Goal: Task Accomplishment & Management: Use online tool/utility

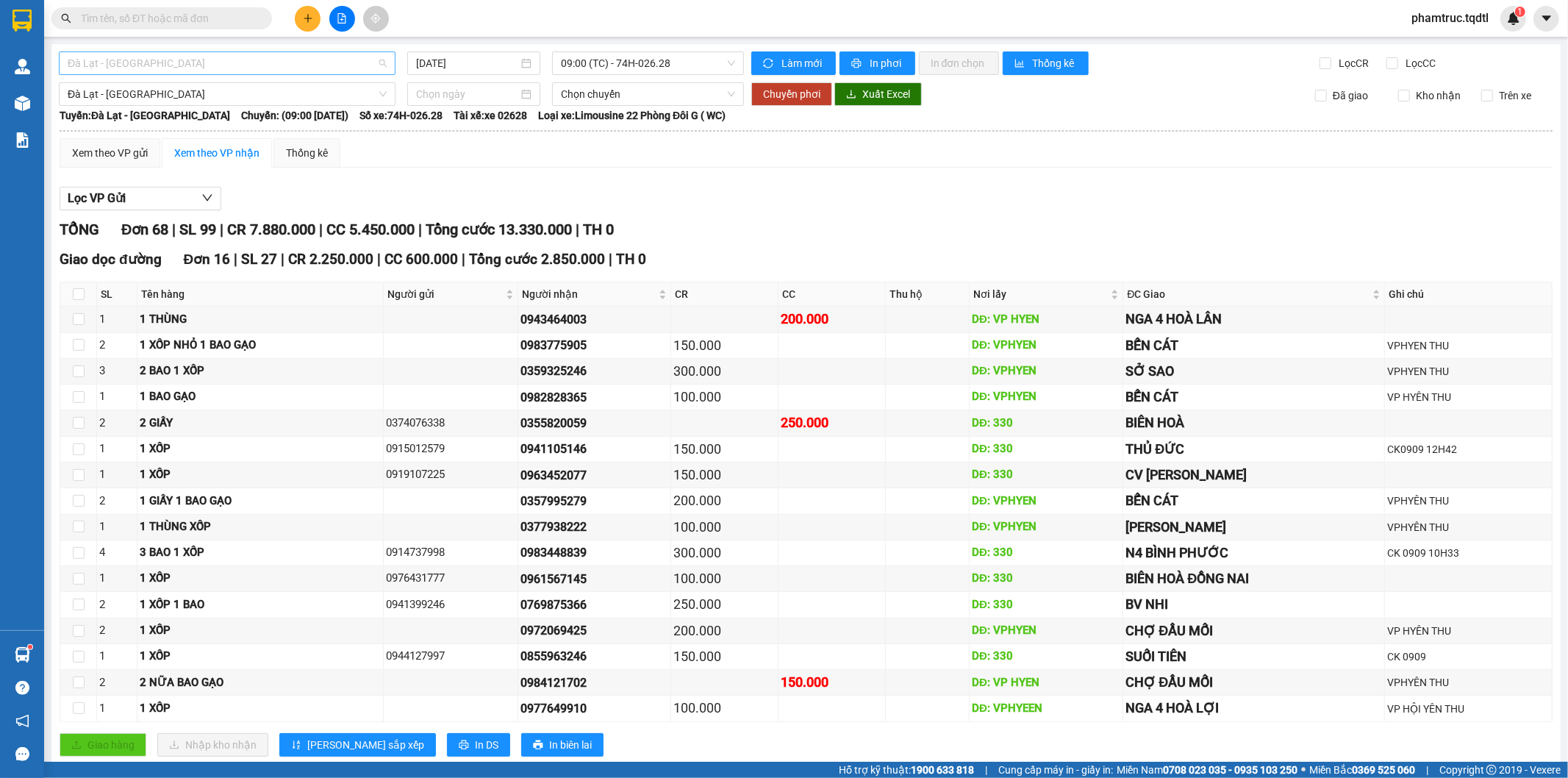
click at [247, 55] on span "Đà Lạt - [GEOGRAPHIC_DATA]" at bounding box center [227, 63] width 319 height 22
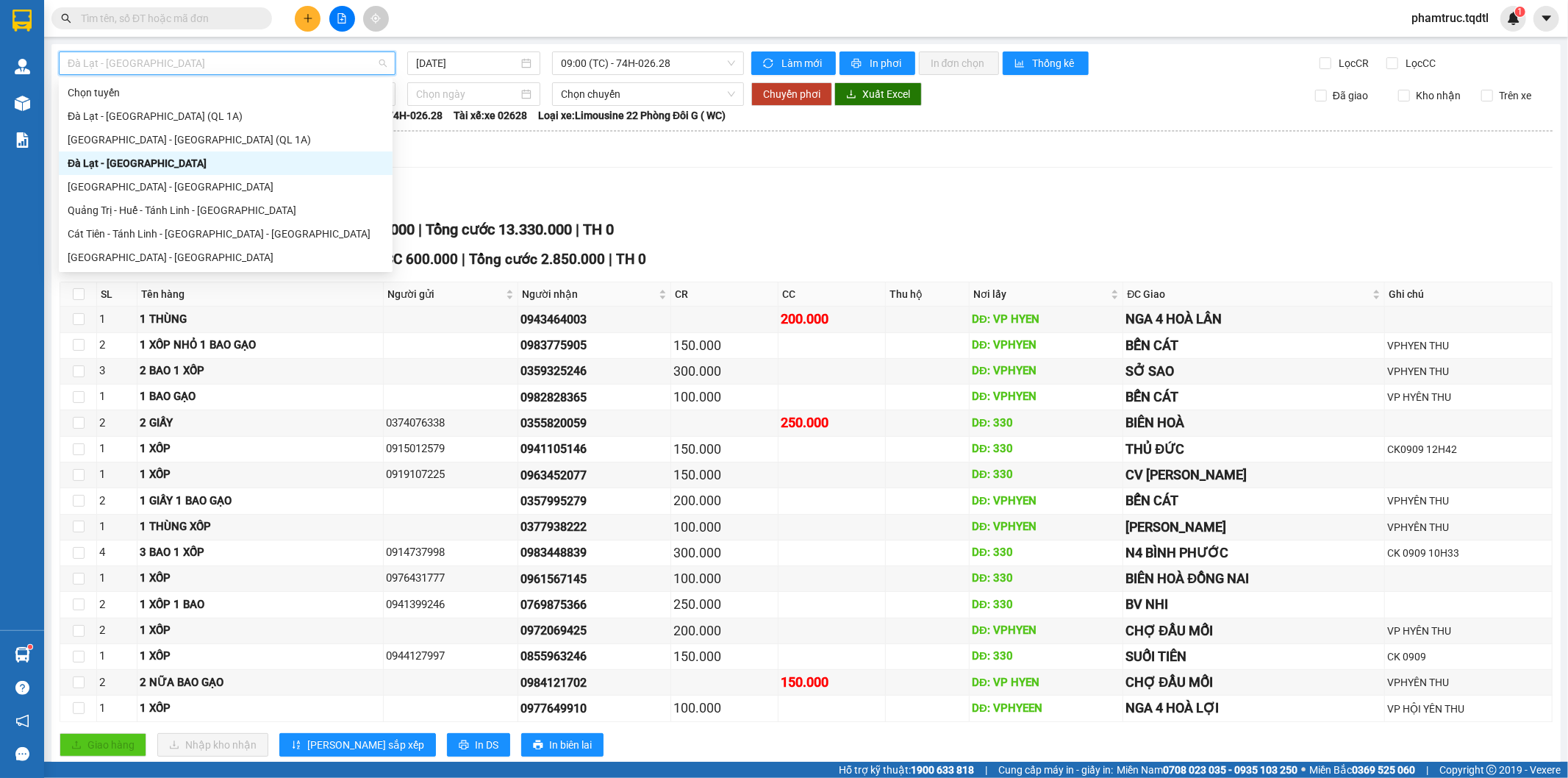
click at [204, 273] on div "Quảng Trị - [GEOGRAPHIC_DATA] - [GEOGRAPHIC_DATA] - [GEOGRAPHIC_DATA]" at bounding box center [226, 281] width 316 height 16
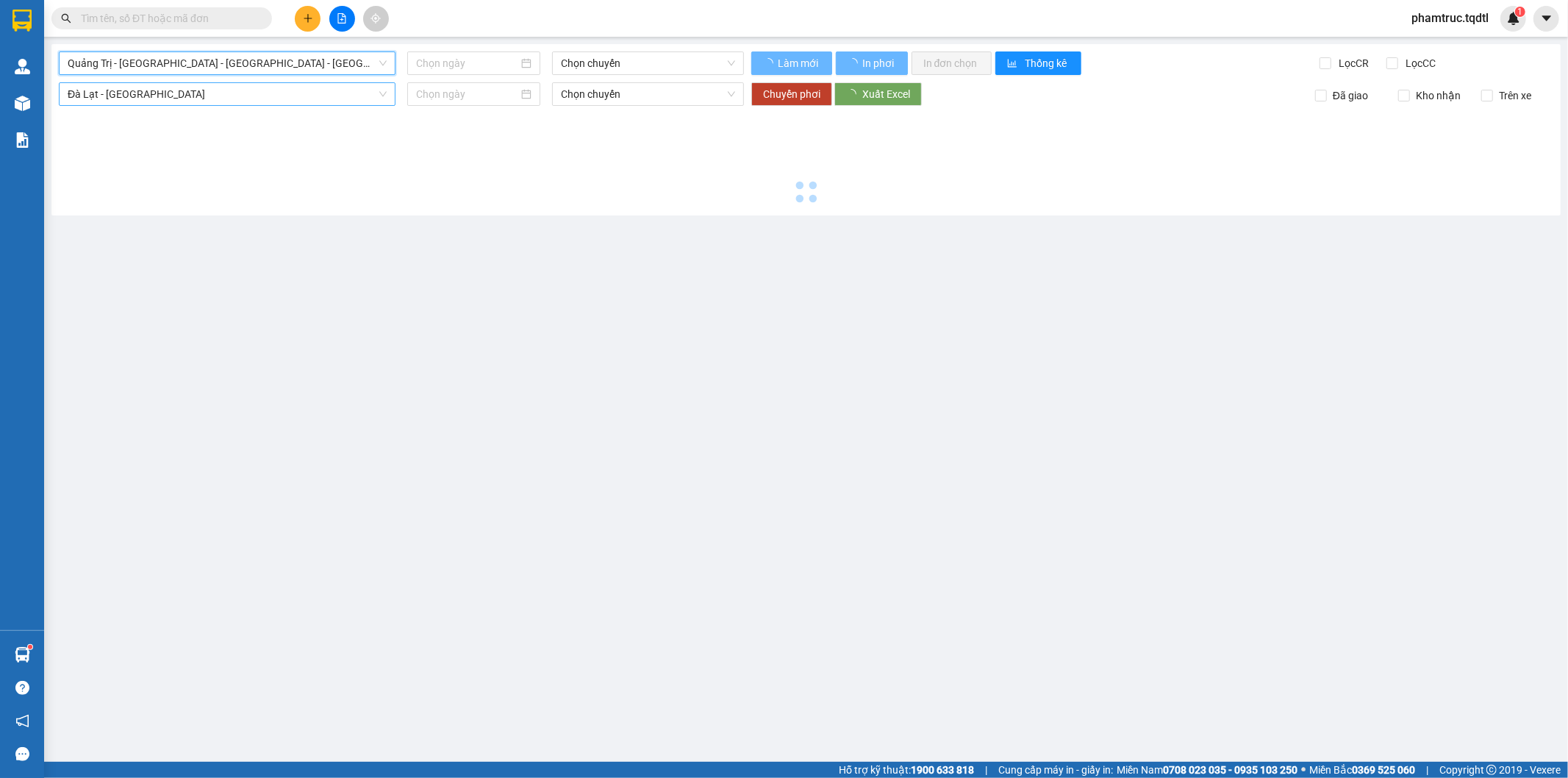
type input "[DATE]"
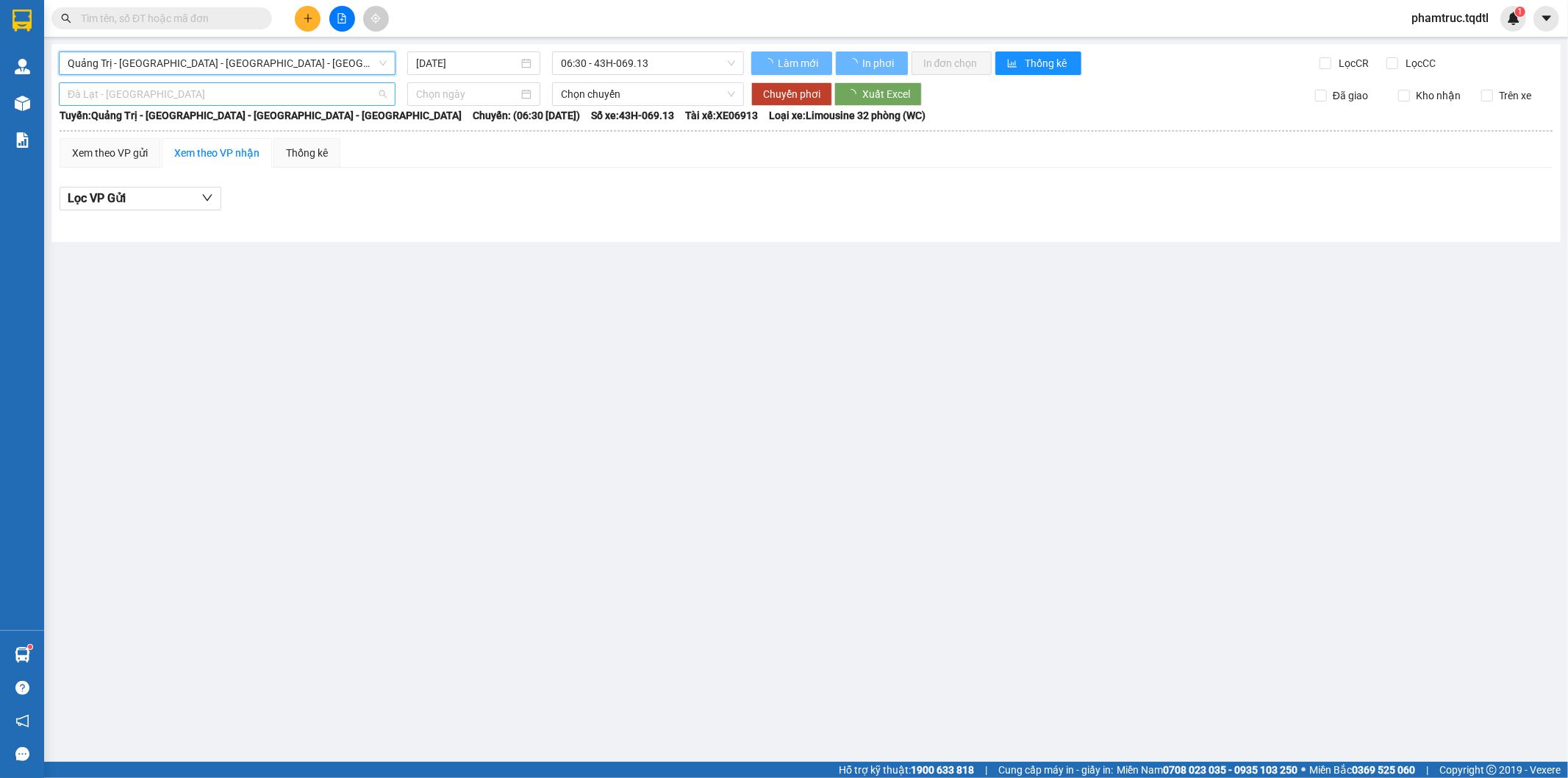
click at [192, 89] on span "Đà Lạt - [GEOGRAPHIC_DATA]" at bounding box center [227, 94] width 319 height 22
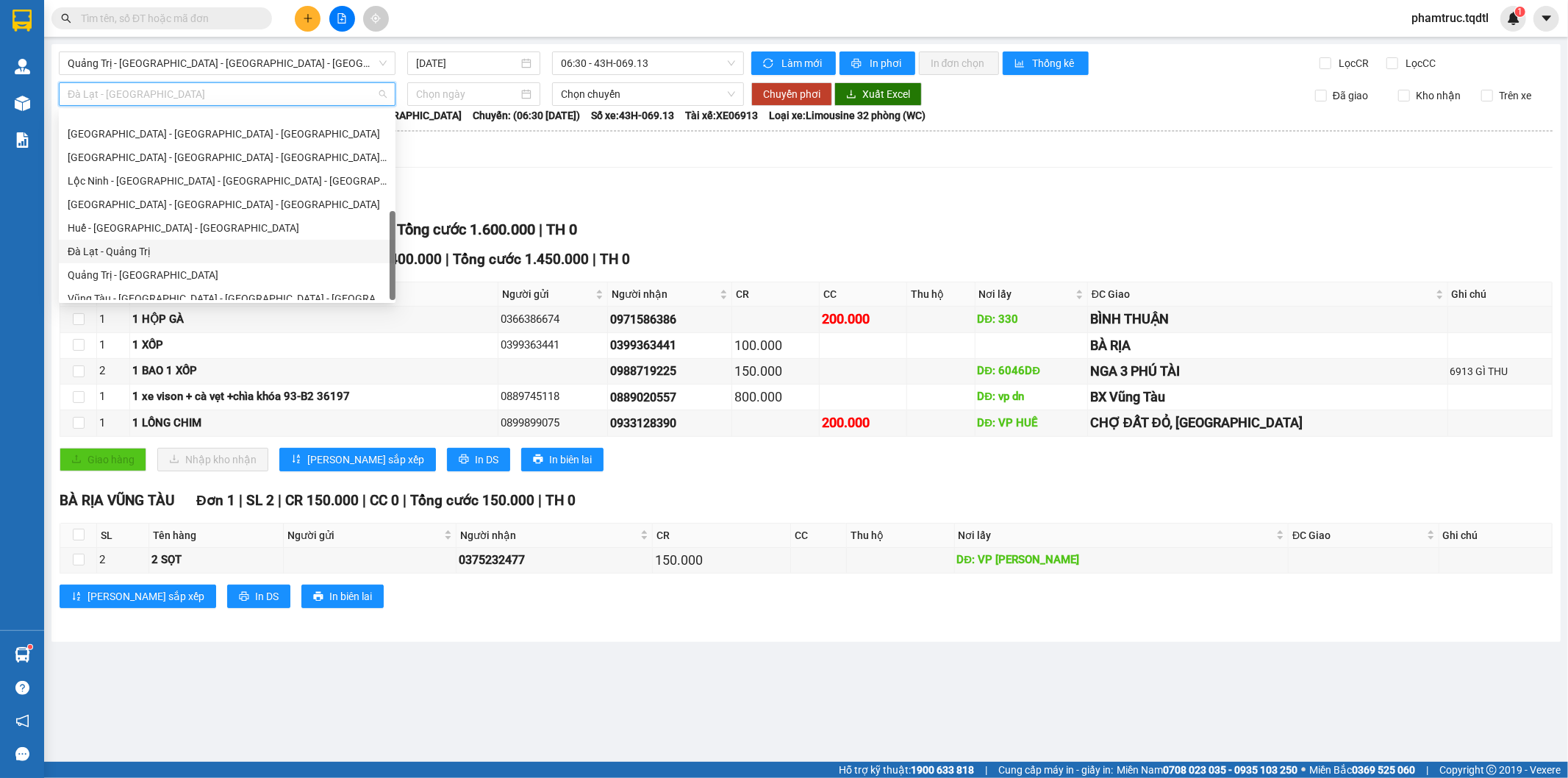
scroll to position [305, 0]
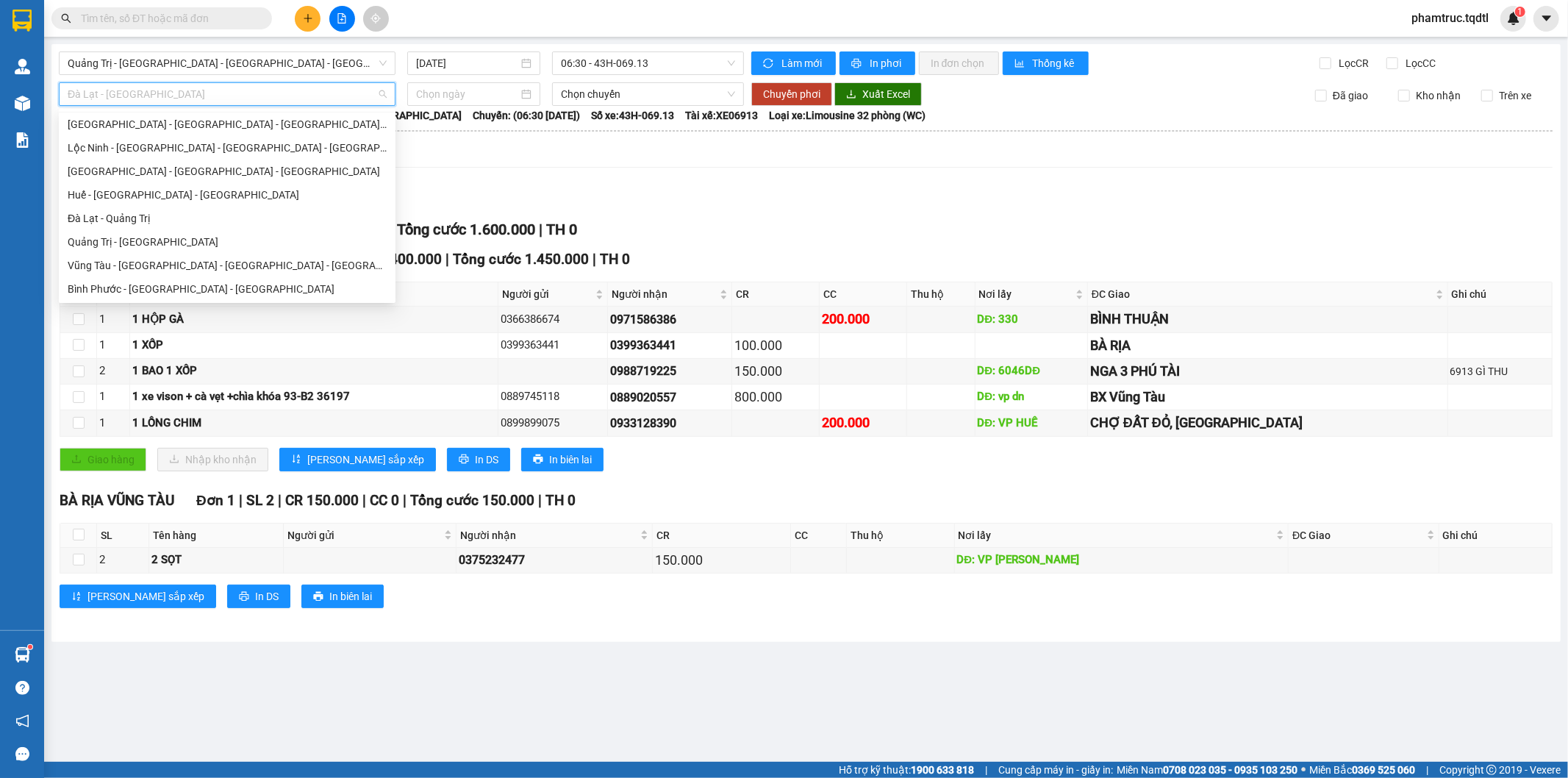
type input "q"
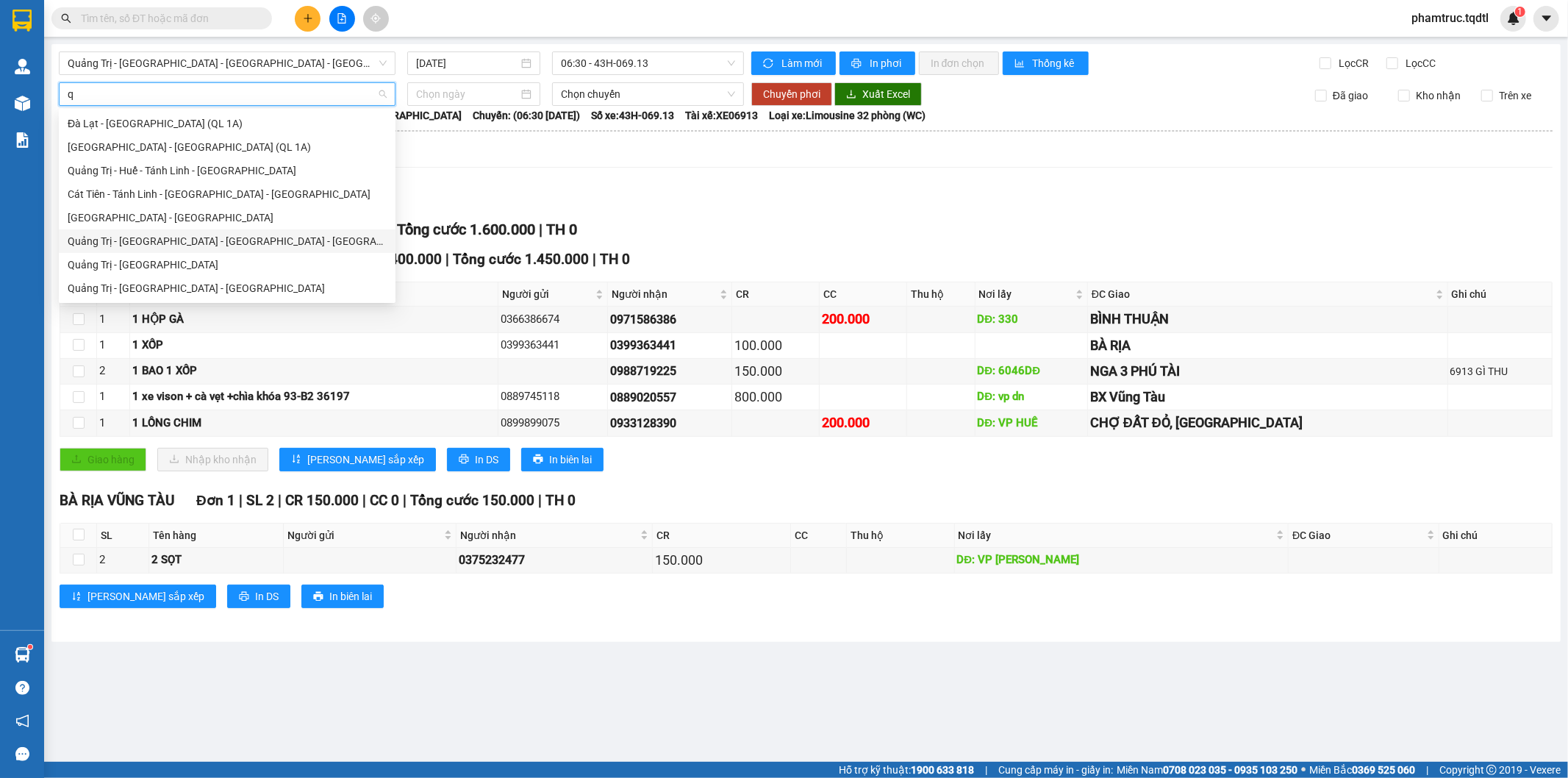
click at [173, 237] on div "Quảng Trị - [GEOGRAPHIC_DATA] - [GEOGRAPHIC_DATA] - [GEOGRAPHIC_DATA]" at bounding box center [227, 241] width 319 height 16
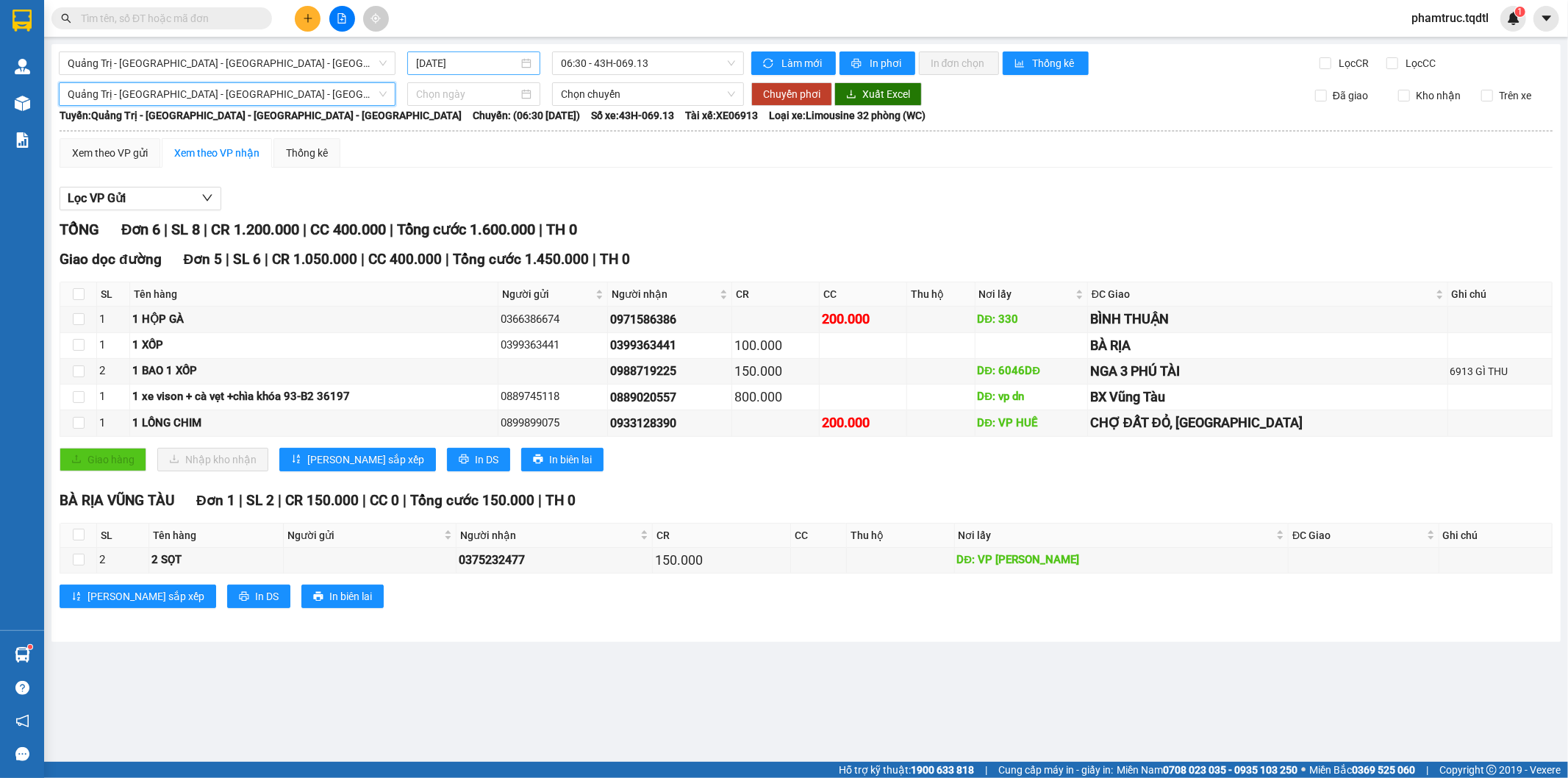
click at [426, 56] on input "[DATE]" at bounding box center [467, 63] width 102 height 16
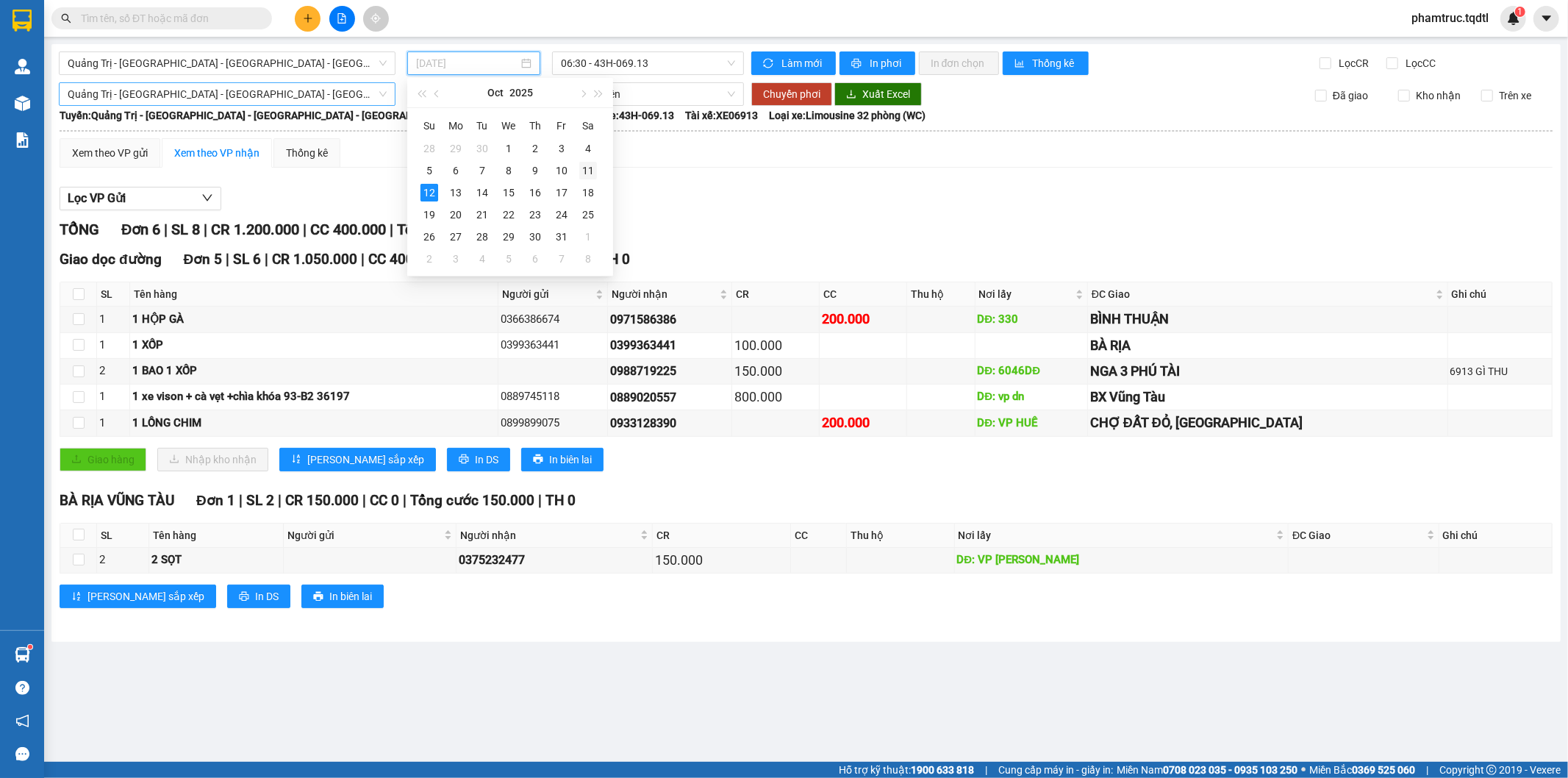
click at [590, 172] on div "11" at bounding box center [588, 171] width 18 height 18
type input "[DATE]"
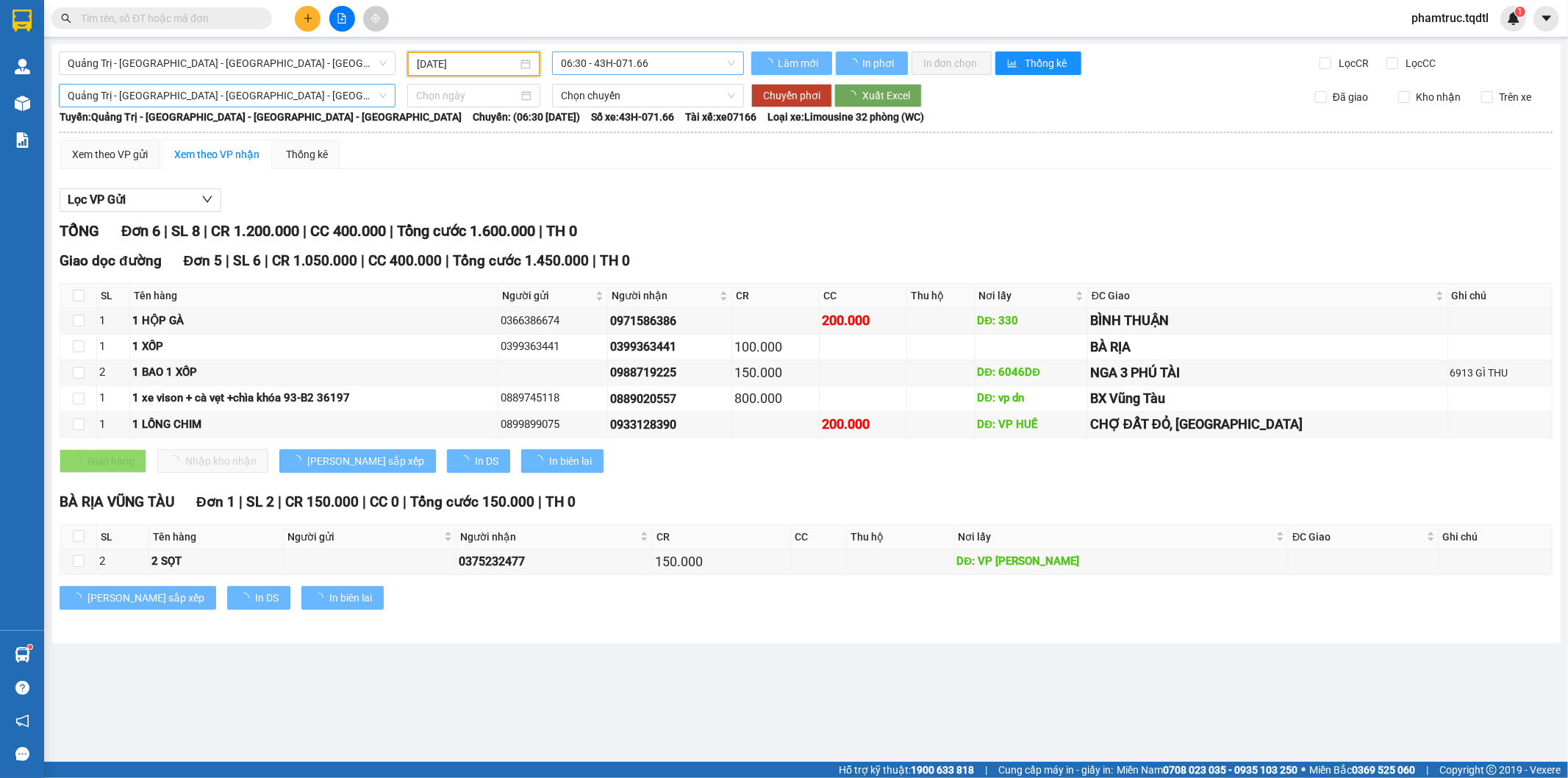
click at [647, 66] on span "06:30 - 43H-071.66" at bounding box center [648, 63] width 173 height 22
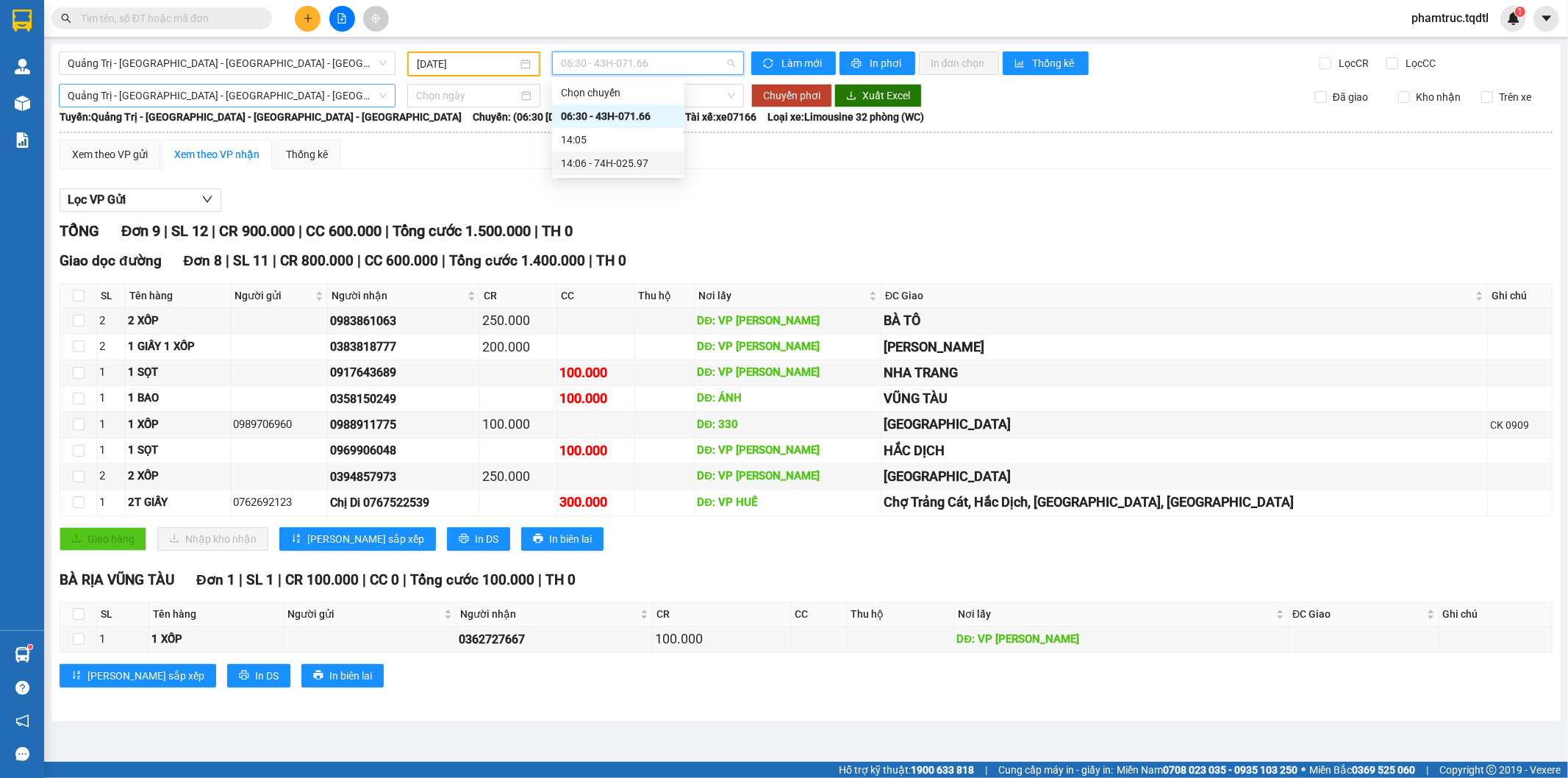
click at [648, 168] on div "14:06 - 74H-025.97" at bounding box center [618, 164] width 115 height 16
